Goal: Task Accomplishment & Management: Manage account settings

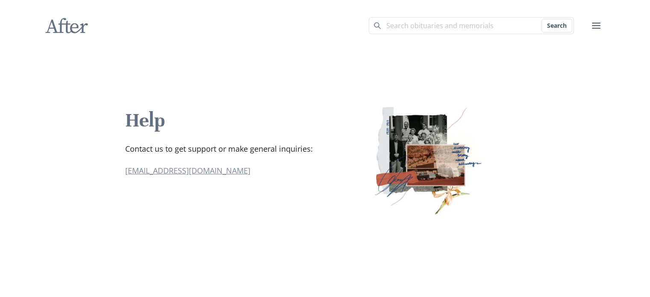
click at [167, 176] on link "[EMAIL_ADDRESS][DOMAIN_NAME]" at bounding box center [187, 170] width 125 height 10
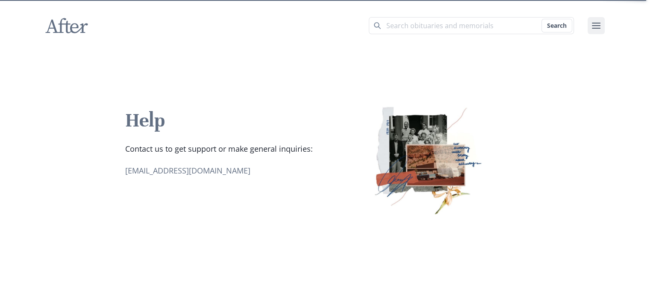
click at [591, 29] on icon "user menu" at bounding box center [596, 25] width 10 height 10
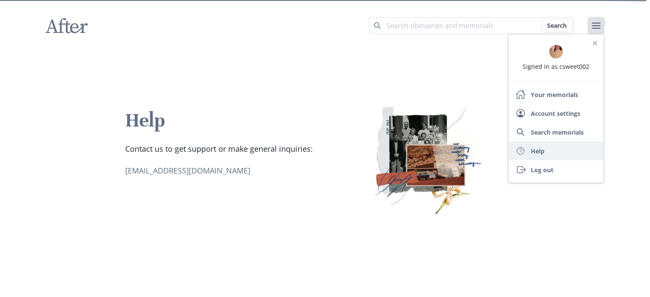
click at [540, 151] on link "Help Help" at bounding box center [555, 150] width 95 height 19
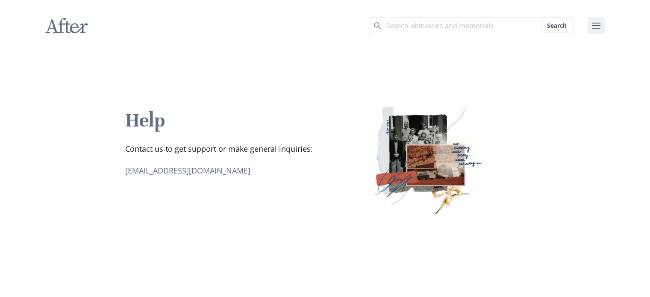
click at [596, 24] on icon "user menu" at bounding box center [596, 25] width 10 height 10
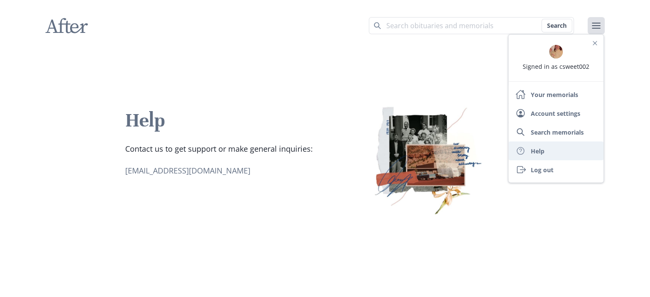
click at [544, 152] on link "Help Help" at bounding box center [555, 150] width 95 height 19
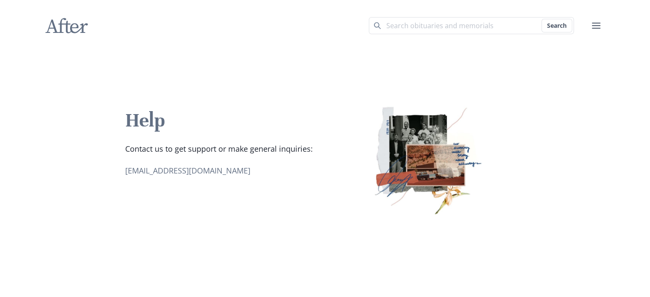
click at [67, 31] on icon at bounding box center [67, 25] width 42 height 15
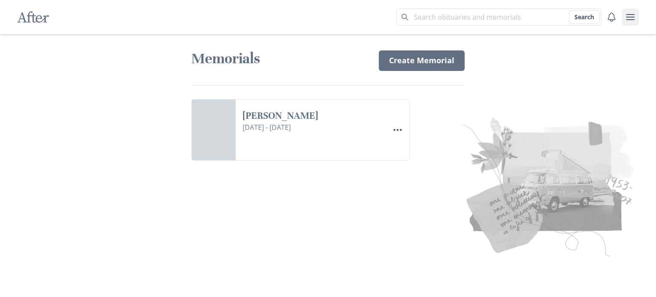
click at [624, 17] on button "user menu" at bounding box center [630, 17] width 17 height 17
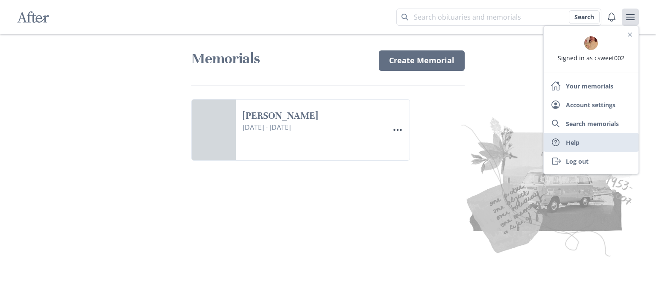
click at [582, 142] on link "Help Help" at bounding box center [591, 142] width 95 height 19
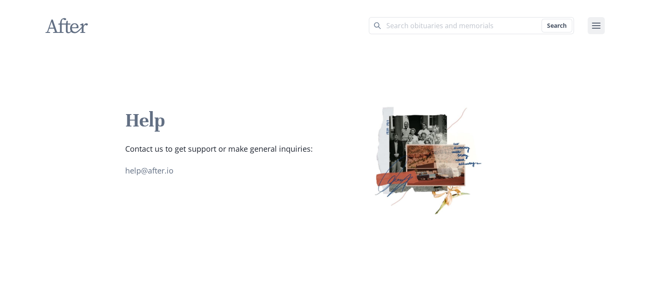
click at [593, 30] on icon "user menu" at bounding box center [596, 25] width 10 height 10
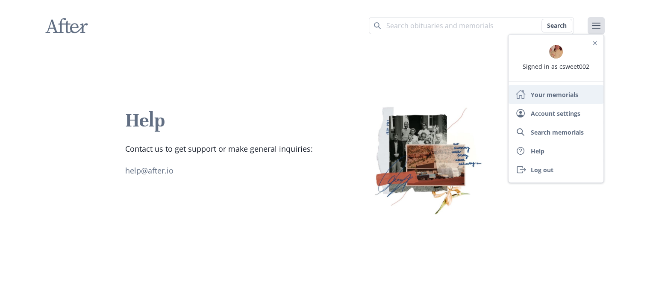
click at [542, 95] on link "Home Your memorials" at bounding box center [555, 94] width 95 height 19
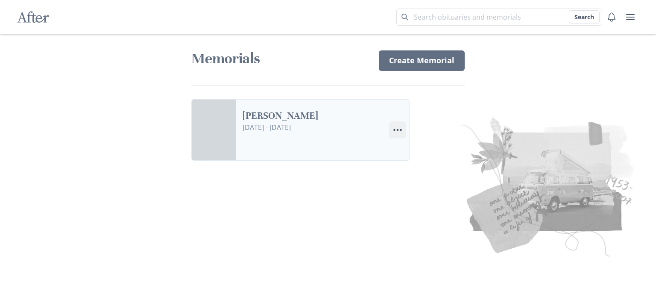
drag, startPoint x: 265, startPoint y: 131, endPoint x: 395, endPoint y: 135, distance: 130.3
click at [395, 135] on icon "Menu" at bounding box center [397, 130] width 10 height 10
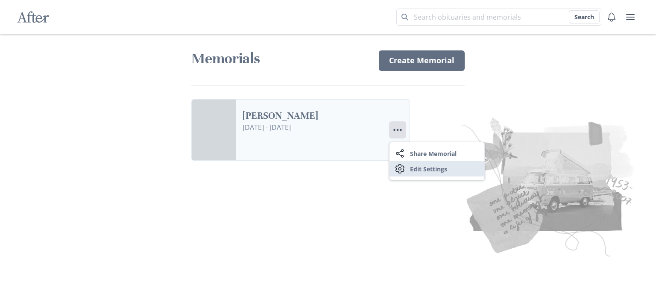
click at [415, 170] on link "Settings Edit Settings" at bounding box center [436, 168] width 95 height 15
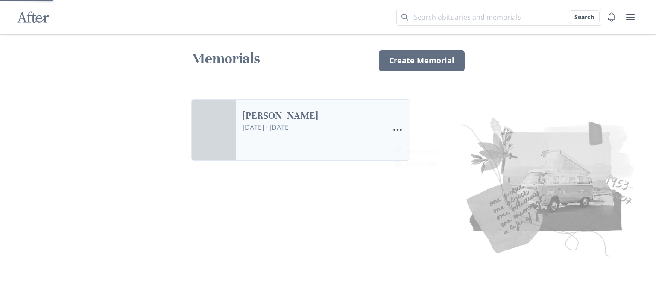
select select "6"
select select "1"
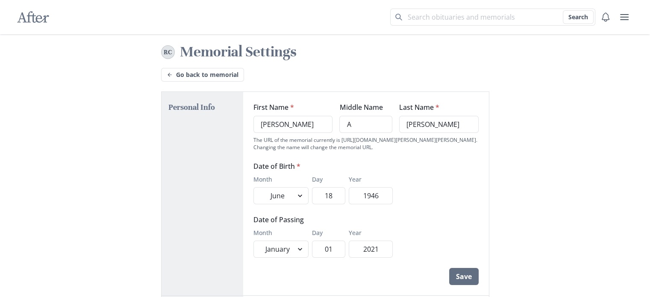
click at [165, 56] on div "RC" at bounding box center [168, 52] width 9 height 10
drag, startPoint x: 118, startPoint y: 146, endPoint x: 132, endPoint y: 133, distance: 19.3
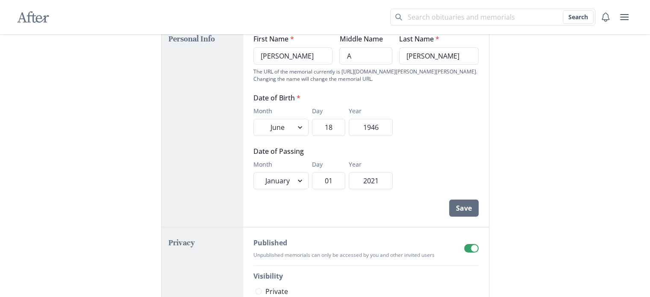
scroll to position [137, 0]
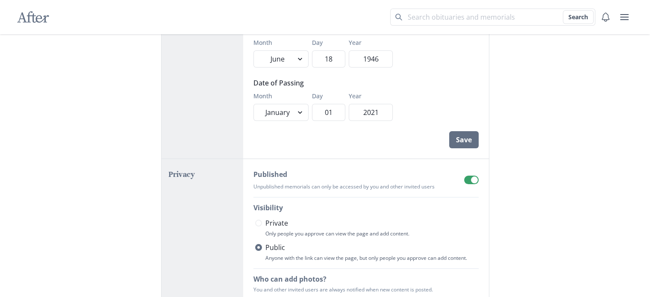
click at [257, 221] on span at bounding box center [258, 223] width 7 height 7
click at [255, 223] on input "Private" at bounding box center [255, 223] width 0 height 0
radio input "true"
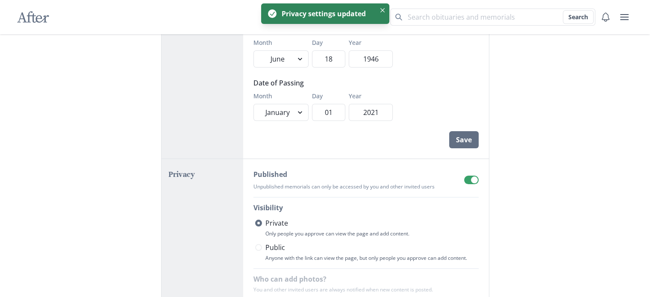
click at [218, 230] on div "Privacy" at bounding box center [202, 255] width 82 height 193
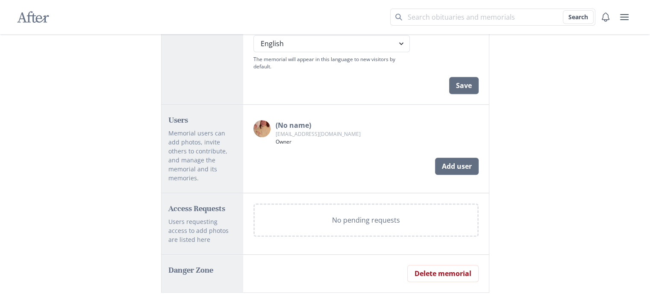
scroll to position [489, 0]
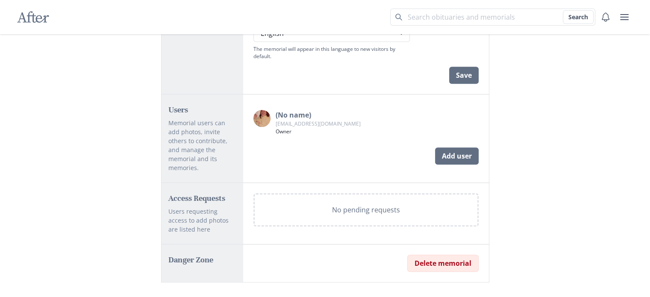
click at [435, 255] on button "Delete memorial" at bounding box center [442, 263] width 71 height 17
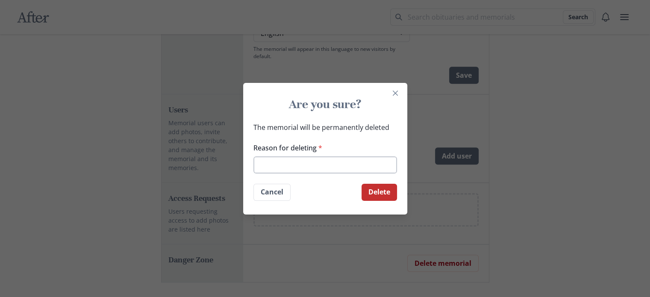
click at [279, 168] on input "Reason for deleting *" at bounding box center [324, 164] width 143 height 17
type input "she is not dead"
click at [381, 194] on button "Delete" at bounding box center [378, 192] width 35 height 17
